Goal: Task Accomplishment & Management: Manage account settings

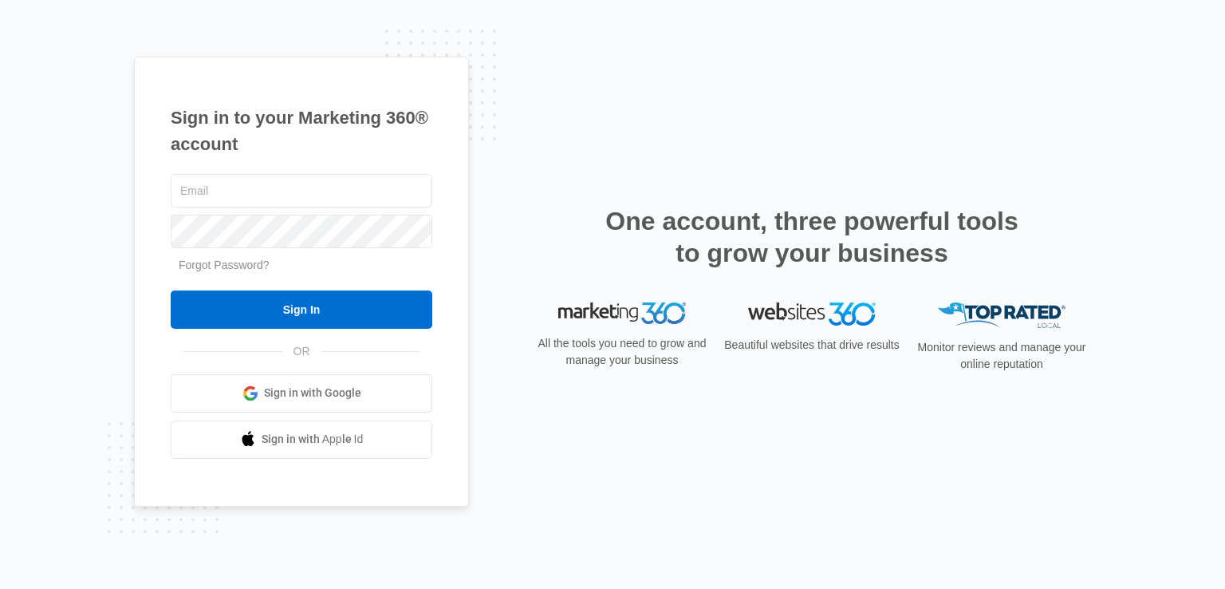
click at [48, 310] on div "Sign in to your Marketing 360® account Forgot Password? Sign In OR Sign in with…" at bounding box center [612, 294] width 1225 height 589
click at [297, 185] on input "text" at bounding box center [302, 190] width 262 height 33
paste input "brentjones968@gmail.com:Doggydog789789$"
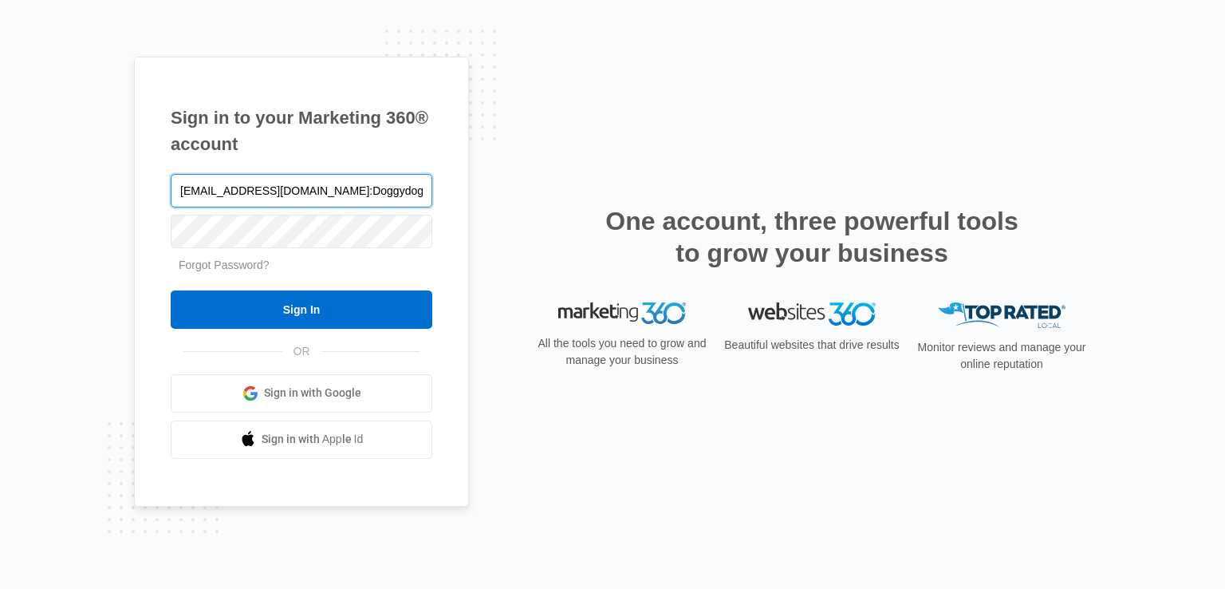
drag, startPoint x: 327, startPoint y: 186, endPoint x: 667, endPoint y: 171, distance: 340.1
click at [667, 171] on div "Sign in to your Marketing 360® account brentjones968@gmail.com:Doggydog789789$ …" at bounding box center [612, 294] width 957 height 475
type input "[EMAIL_ADDRESS][DOMAIN_NAME]"
click at [171, 290] on input "Sign In" at bounding box center [302, 309] width 262 height 38
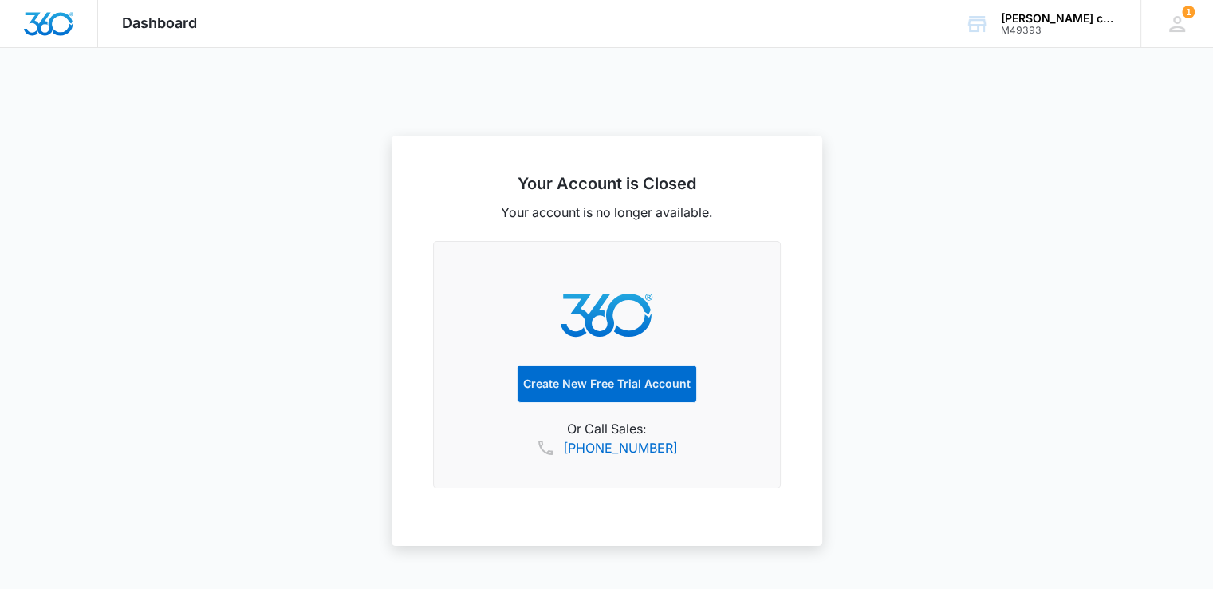
click at [144, 26] on span "Dashboard" at bounding box center [159, 22] width 75 height 17
click at [38, 26] on img "Dashboard" at bounding box center [48, 24] width 51 height 24
click at [587, 376] on link "Create New Free Trial Account" at bounding box center [607, 383] width 180 height 38
select select "US"
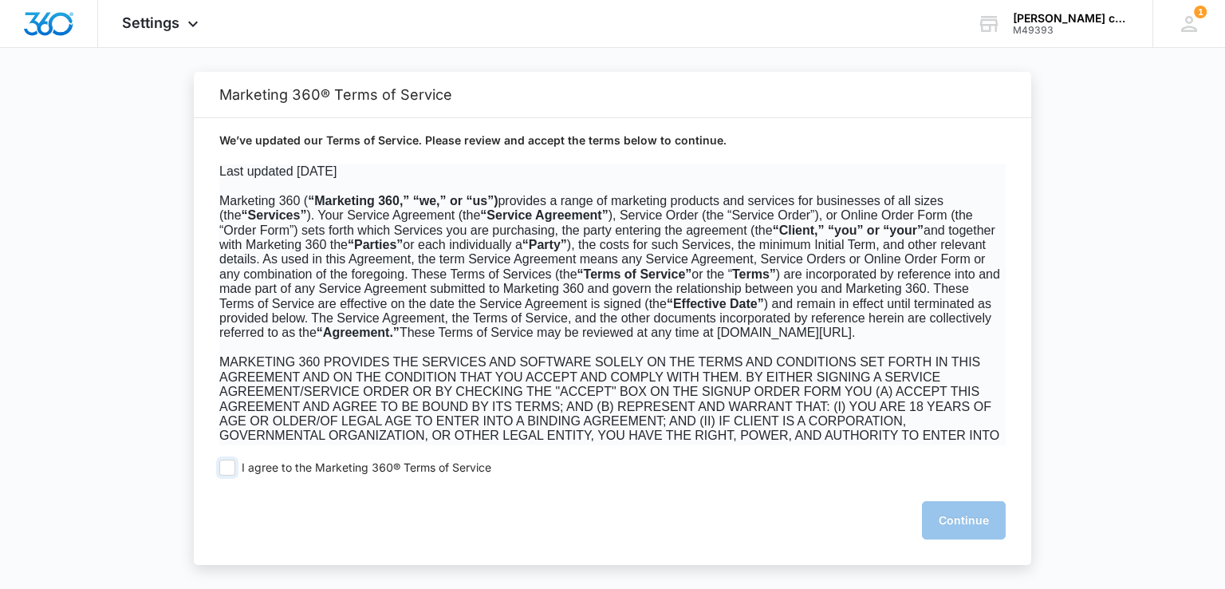
click at [413, 463] on span "I agree to the Marketing 360® Terms of Service" at bounding box center [367, 467] width 250 height 15
click at [235, 463] on input "I agree to the Marketing 360® Terms of Service" at bounding box center [227, 467] width 16 height 16
checkbox input "true"
click at [983, 518] on button "Continue" at bounding box center [964, 520] width 84 height 38
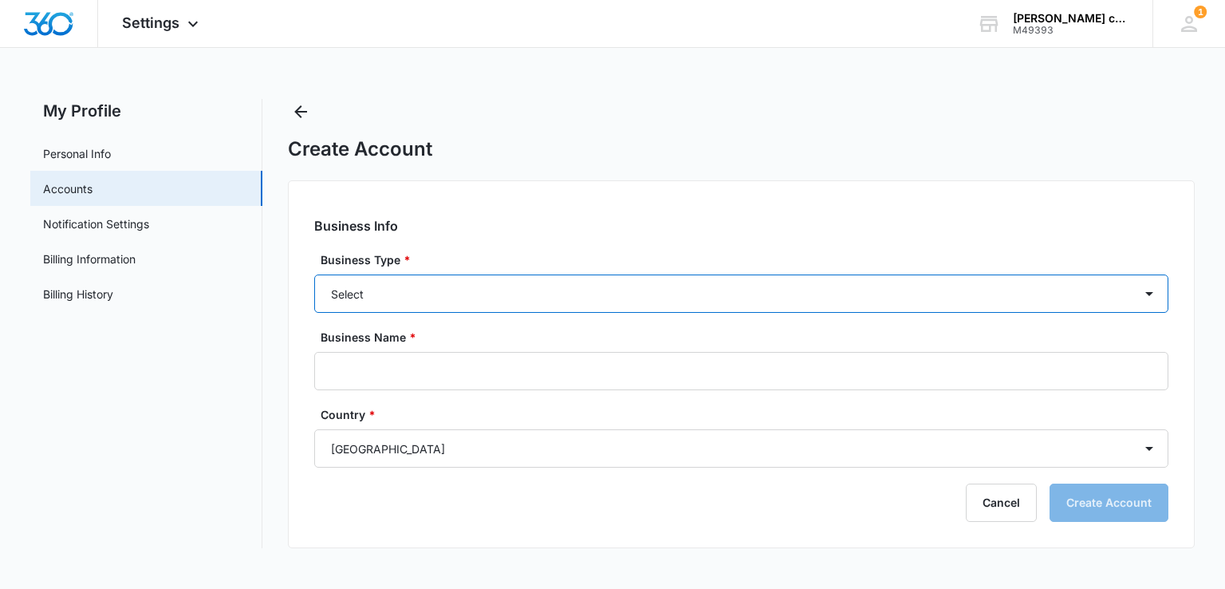
click at [546, 288] on select "Select Accounting / CPA Assisted Living Attorney / Law Firm Auto Repair Carpet …" at bounding box center [740, 293] width 853 height 38
select select "37"
click at [314, 274] on select "Select Accounting / CPA Assisted Living Attorney / Law Firm Auto Repair Carpet …" at bounding box center [740, 293] width 853 height 38
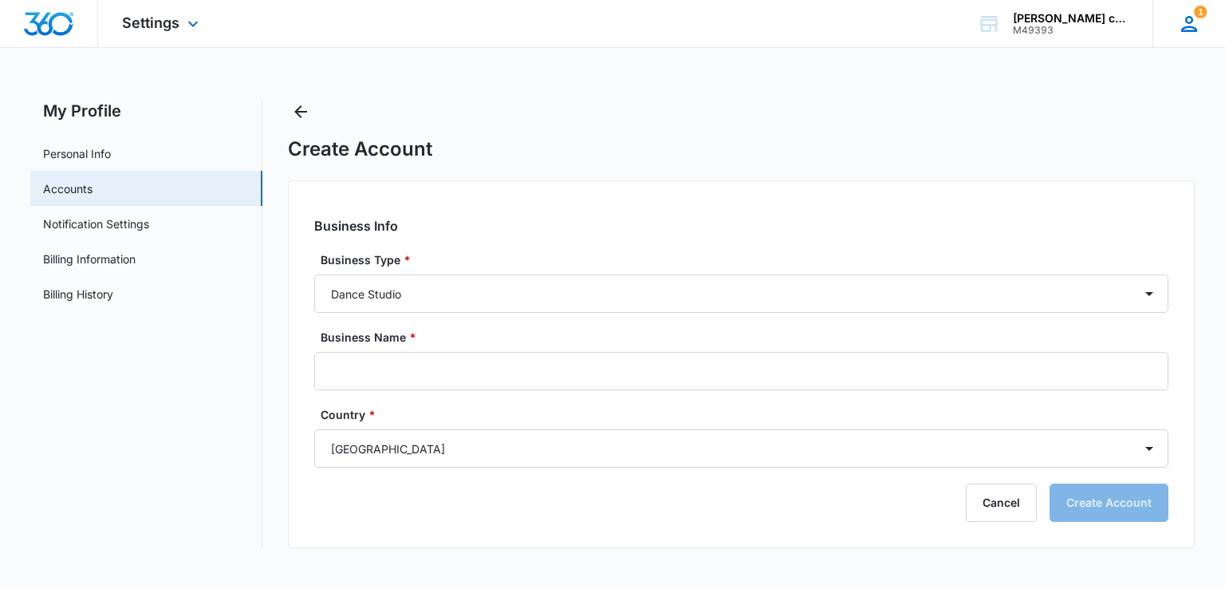
click at [1215, 27] on div "1 BJ Brent Jones brentjones968@gmail.com My Profile 1 Notifications Support Log…" at bounding box center [1188, 23] width 73 height 47
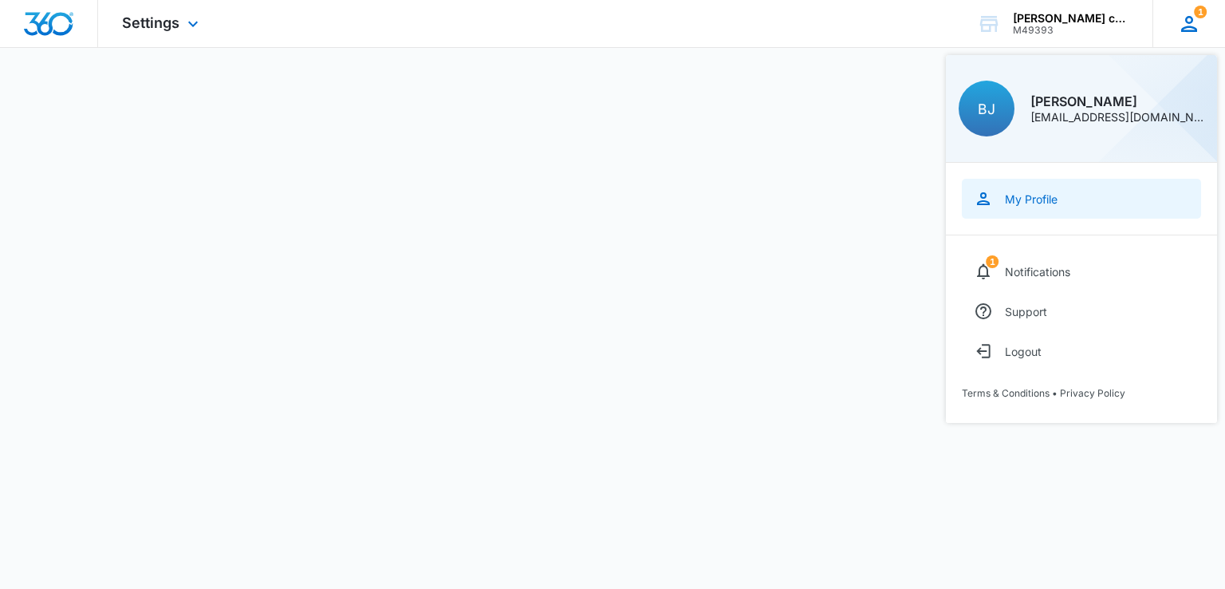
click at [1032, 199] on div "My Profile" at bounding box center [1031, 199] width 53 height 14
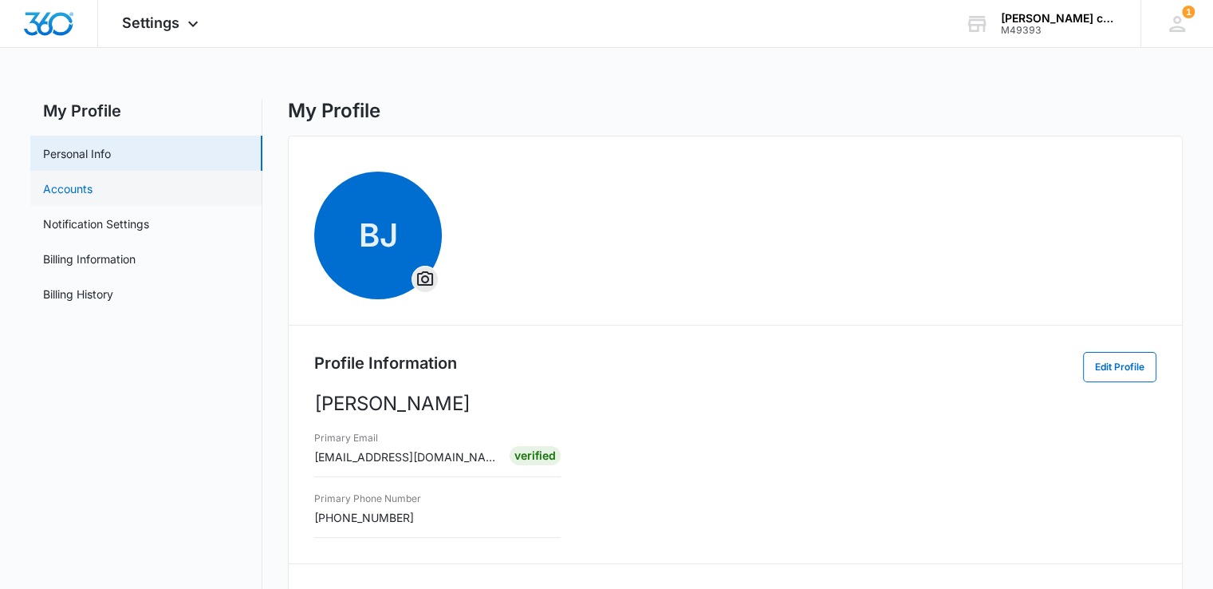
click at [93, 197] on link "Accounts" at bounding box center [67, 188] width 49 height 17
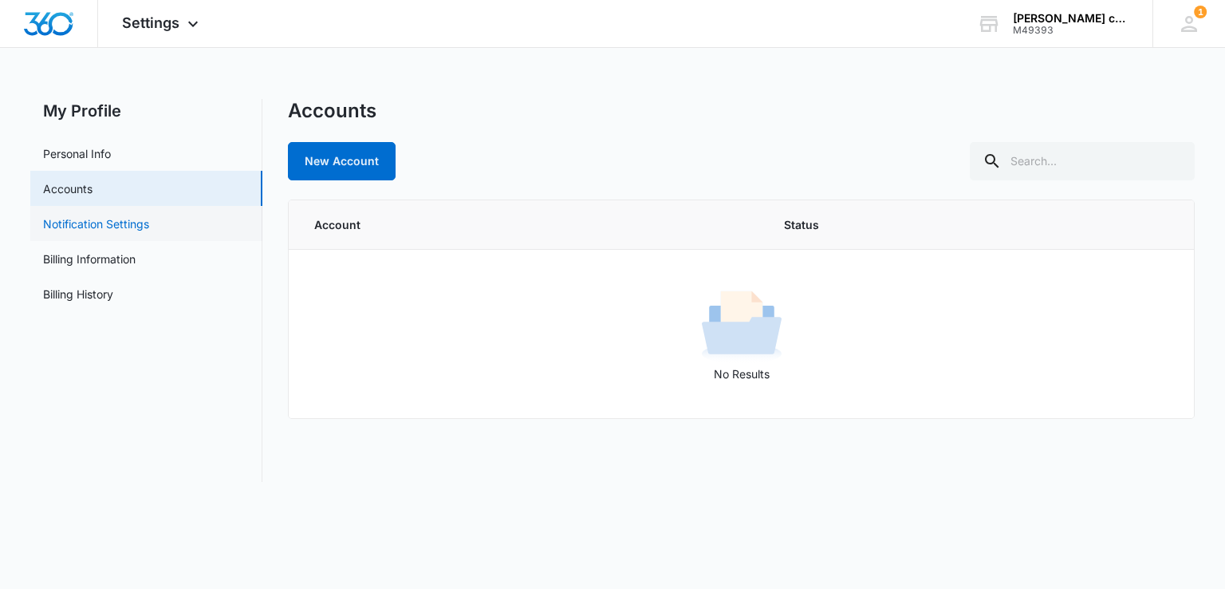
click at [138, 232] on link "Notification Settings" at bounding box center [96, 223] width 106 height 17
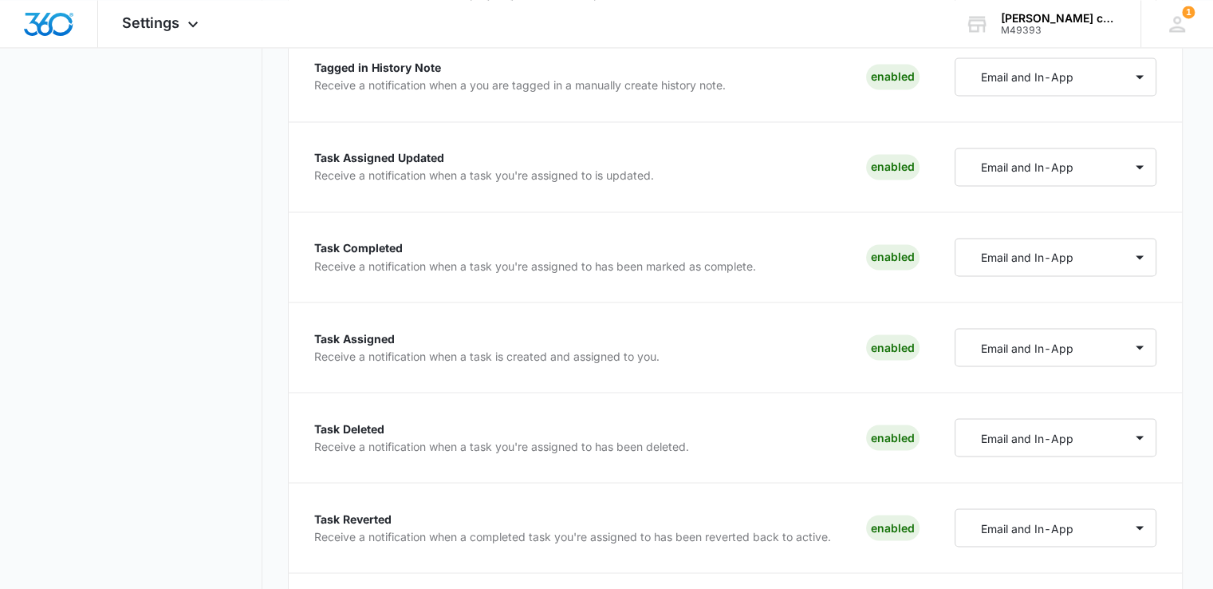
scroll to position [2937, 0]
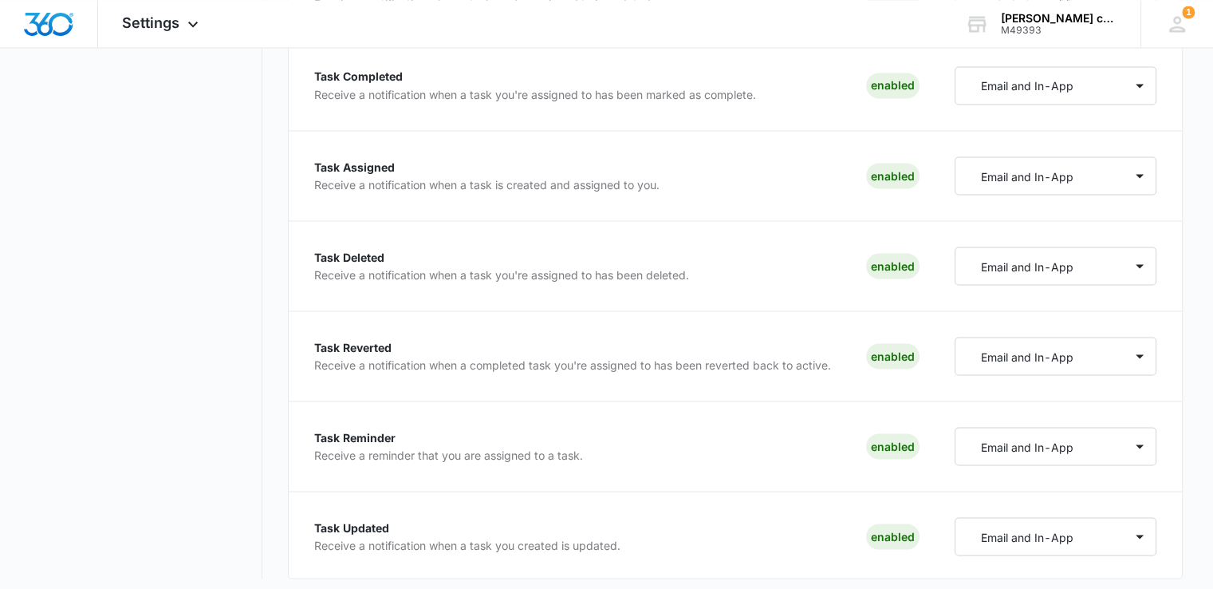
click at [1190, 22] on div "1 BJ Brent Jones brentjones968@gmail.com My Profile 1 Notifications Support Log…" at bounding box center [1177, 23] width 73 height 47
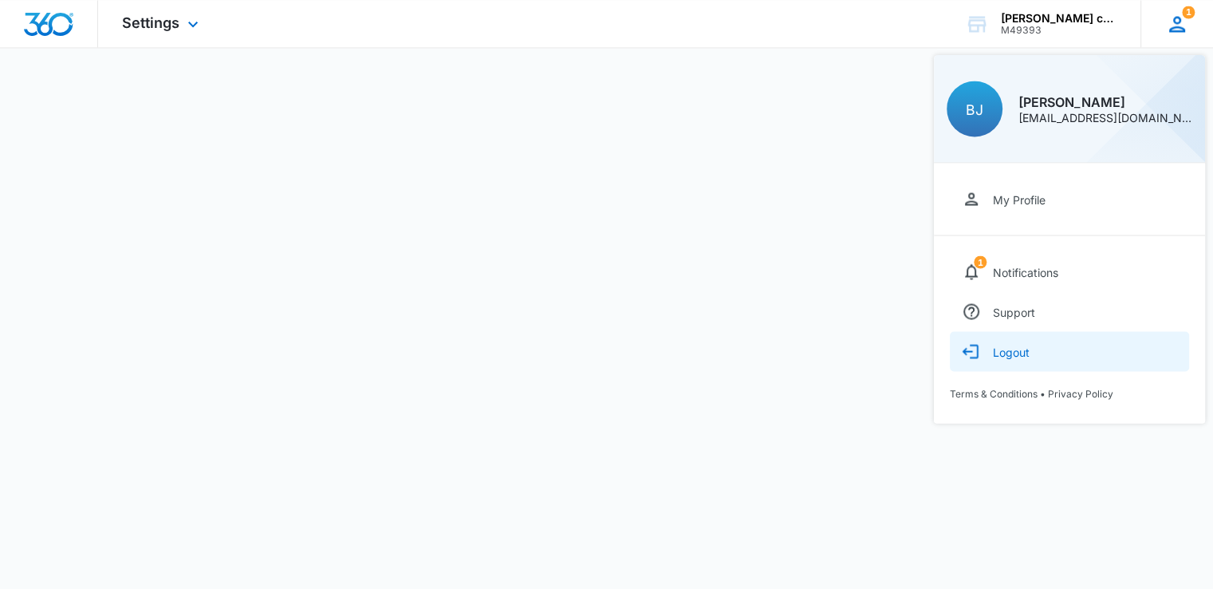
click at [991, 349] on button "Logout" at bounding box center [1069, 351] width 239 height 40
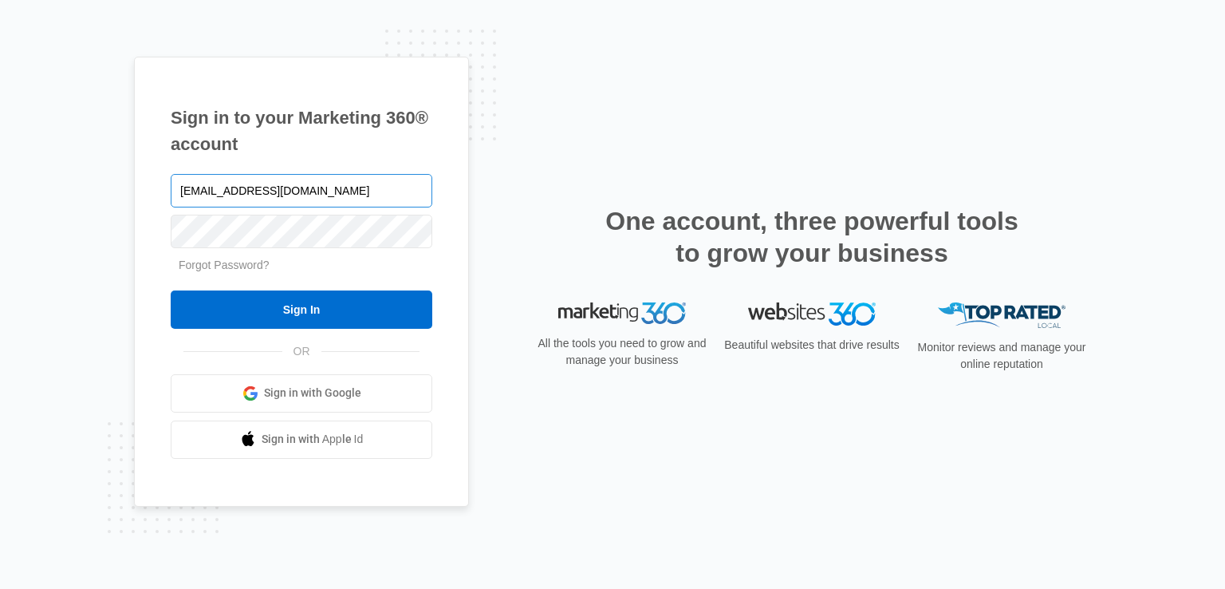
click at [358, 186] on input "[EMAIL_ADDRESS][DOMAIN_NAME]" at bounding box center [302, 190] width 262 height 33
drag, startPoint x: 314, startPoint y: 190, endPoint x: 561, endPoint y: 214, distance: 247.6
click at [561, 214] on div "Sign in to your Marketing 360® account [EMAIL_ADDRESS][DOMAIN_NAME]:NightWolf19…" at bounding box center [612, 294] width 957 height 475
type input "[EMAIL_ADDRESS][DOMAIN_NAME]"
click at [171, 290] on input "Sign In" at bounding box center [302, 309] width 262 height 38
